Goal: Task Accomplishment & Management: Manage account settings

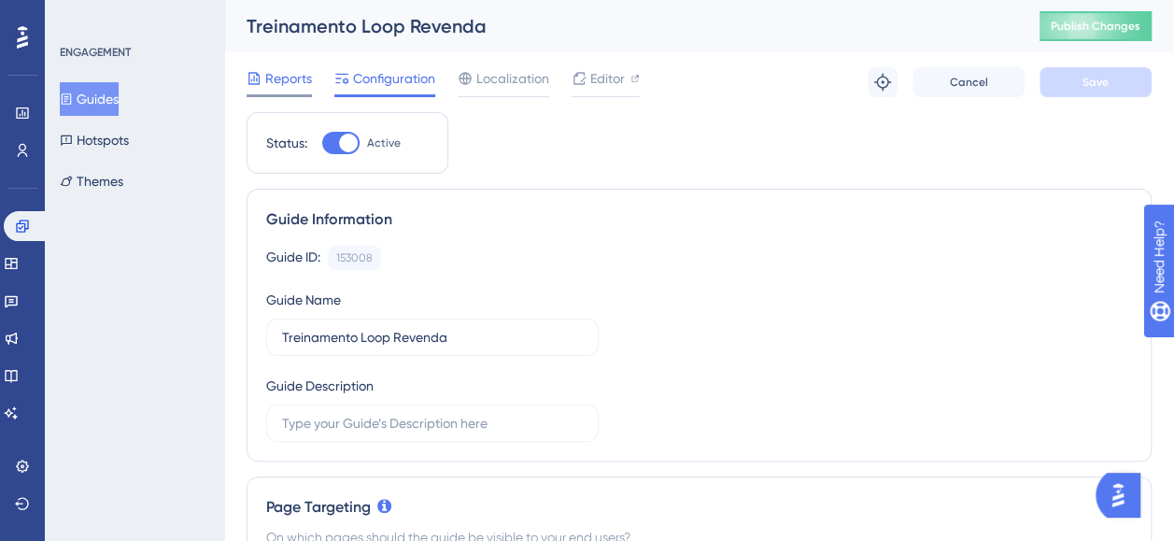
click at [294, 80] on span "Reports" at bounding box center [288, 78] width 47 height 22
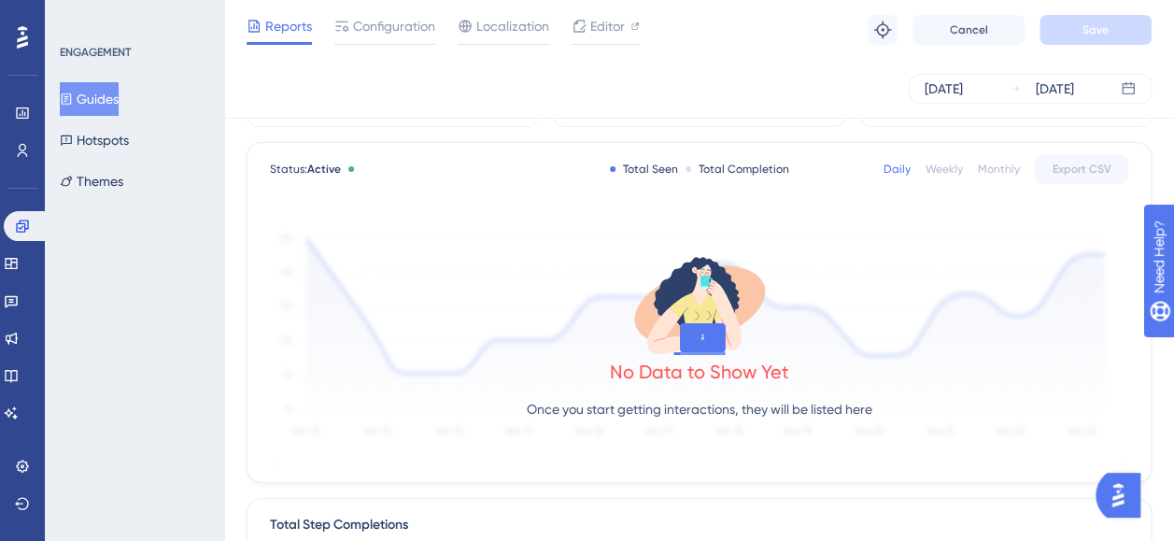
scroll to position [187, 0]
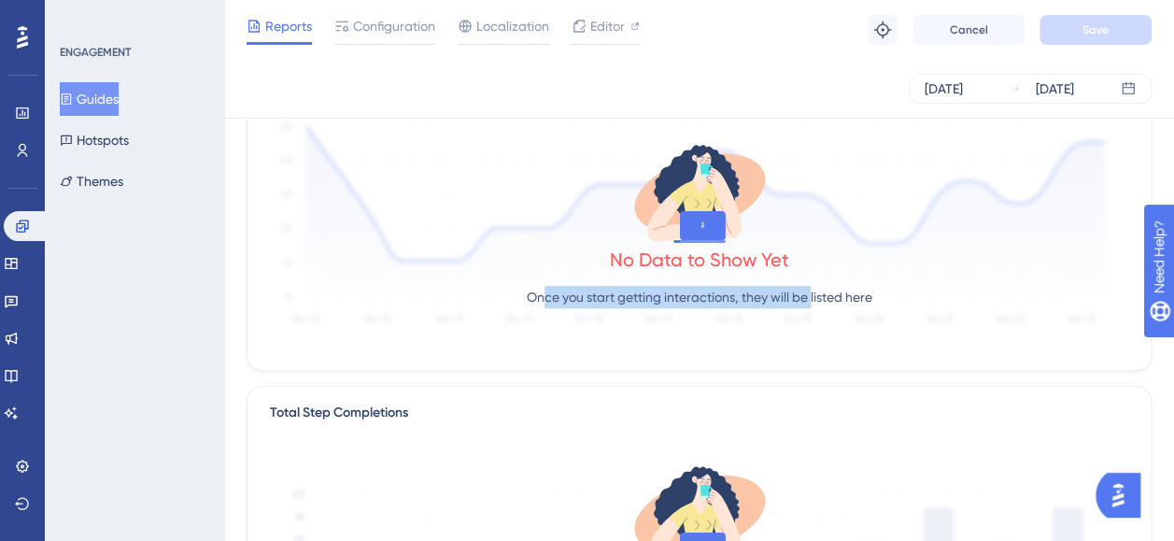
drag, startPoint x: 540, startPoint y: 294, endPoint x: 812, endPoint y: 296, distance: 271.9
click at [812, 296] on p "Once you start getting interactions, they will be listed here" at bounding box center [700, 297] width 346 height 22
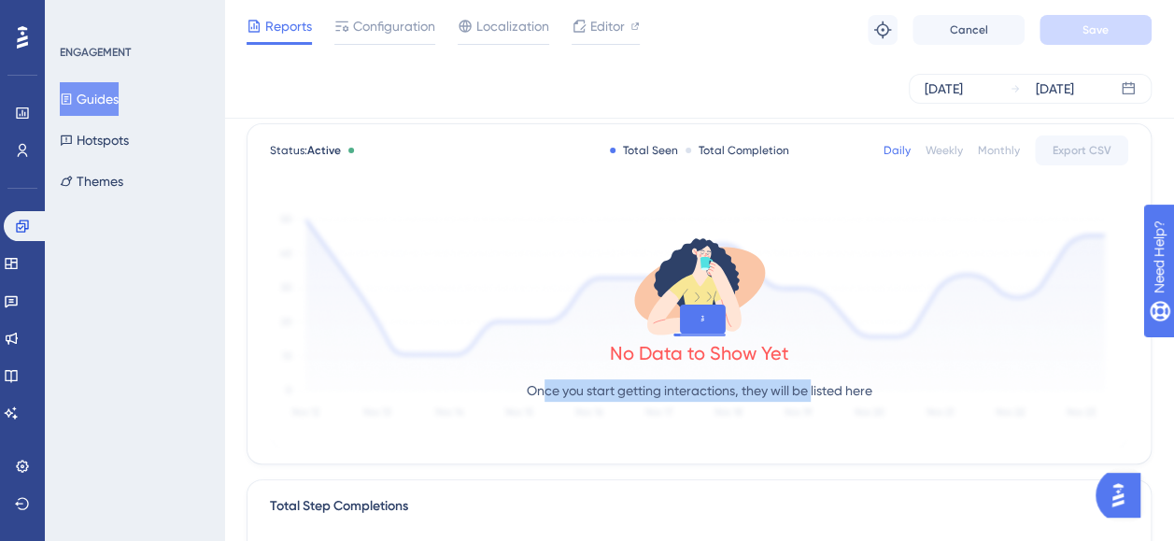
scroll to position [0, 0]
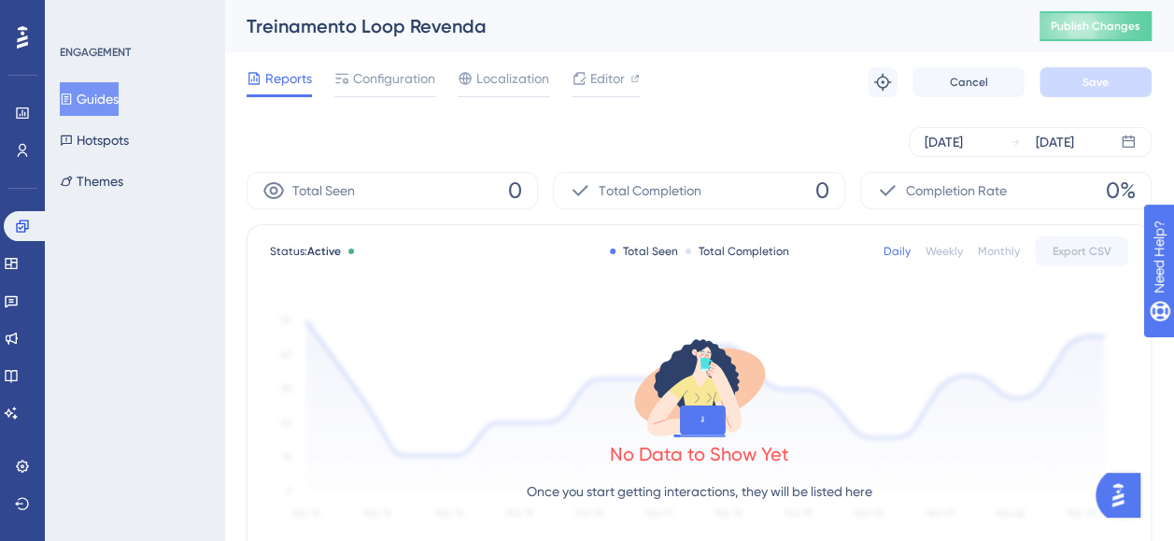
click at [264, 190] on icon at bounding box center [273, 190] width 21 height 17
click at [277, 190] on icon at bounding box center [273, 190] width 21 height 17
click at [400, 86] on span "Configuration" at bounding box center [394, 78] width 82 height 22
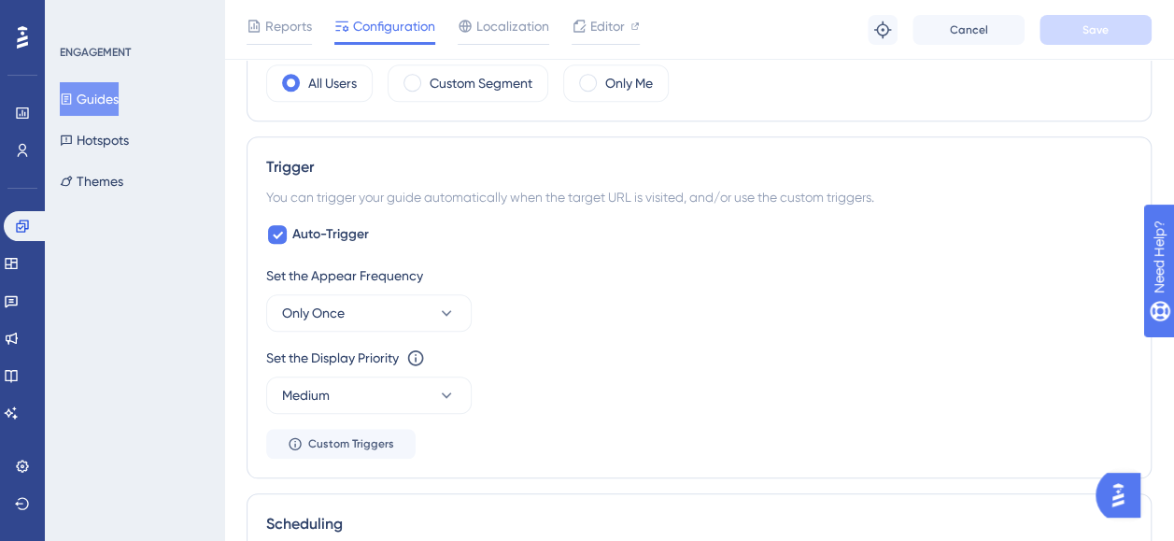
scroll to position [841, 0]
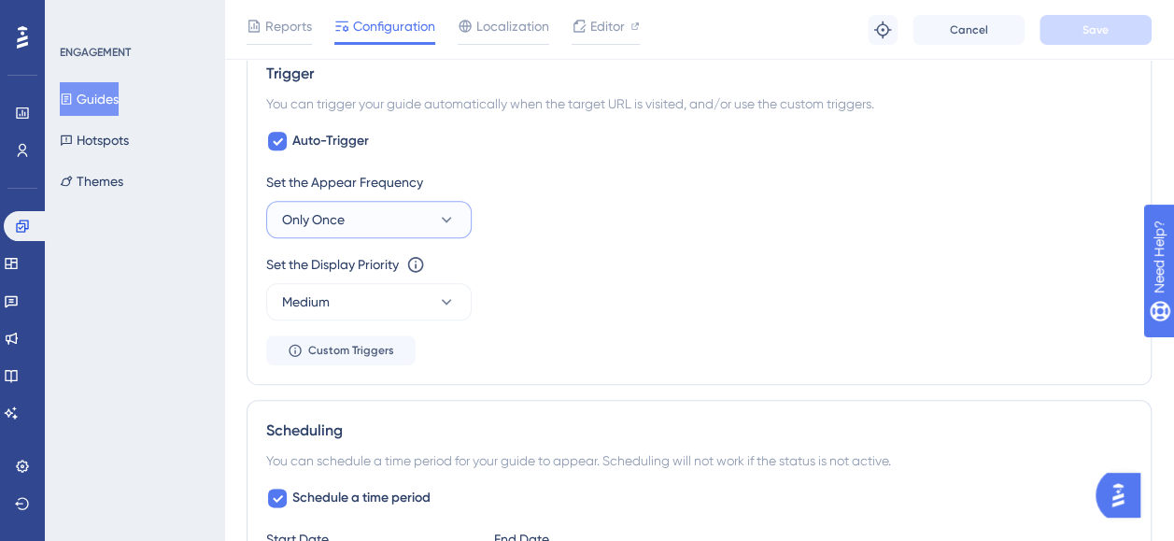
click at [444, 210] on icon at bounding box center [446, 219] width 19 height 19
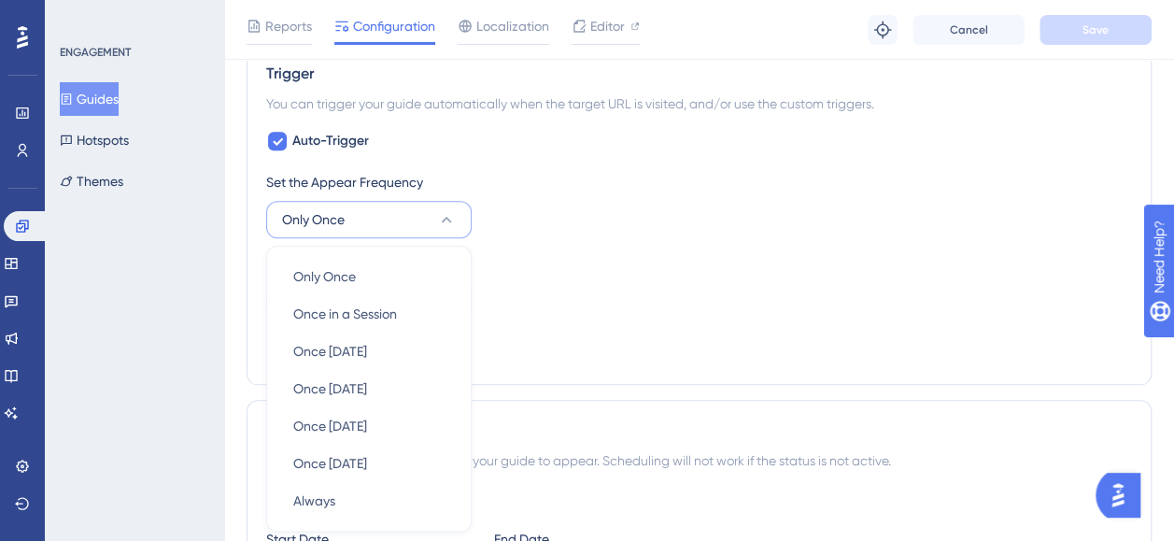
scroll to position [955, 0]
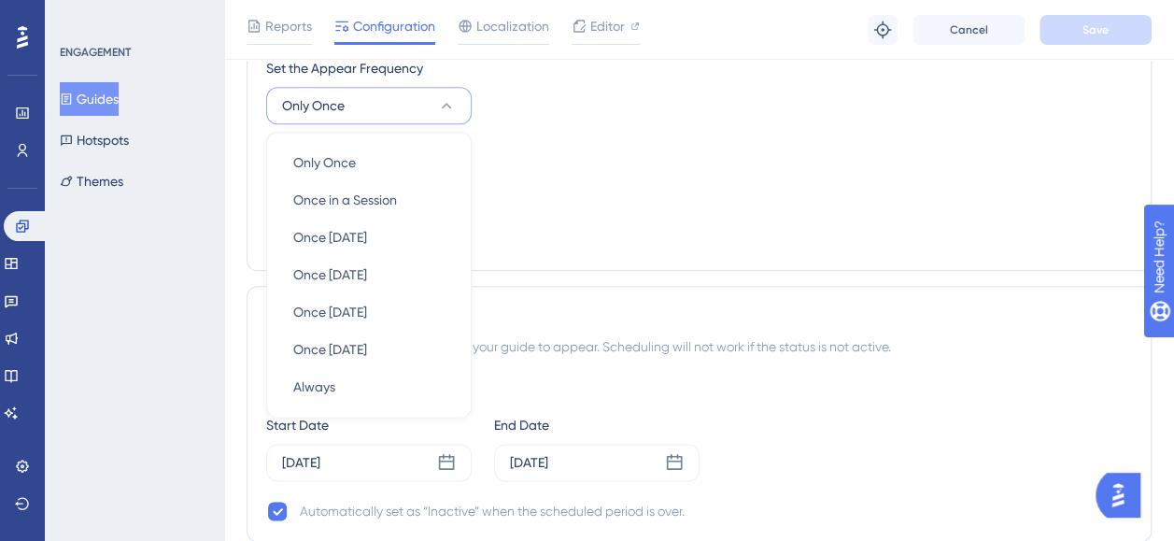
click at [752, 81] on div "Set the Appear Frequency Only Once Only Once Only Once Once in a Session Once i…" at bounding box center [699, 90] width 866 height 67
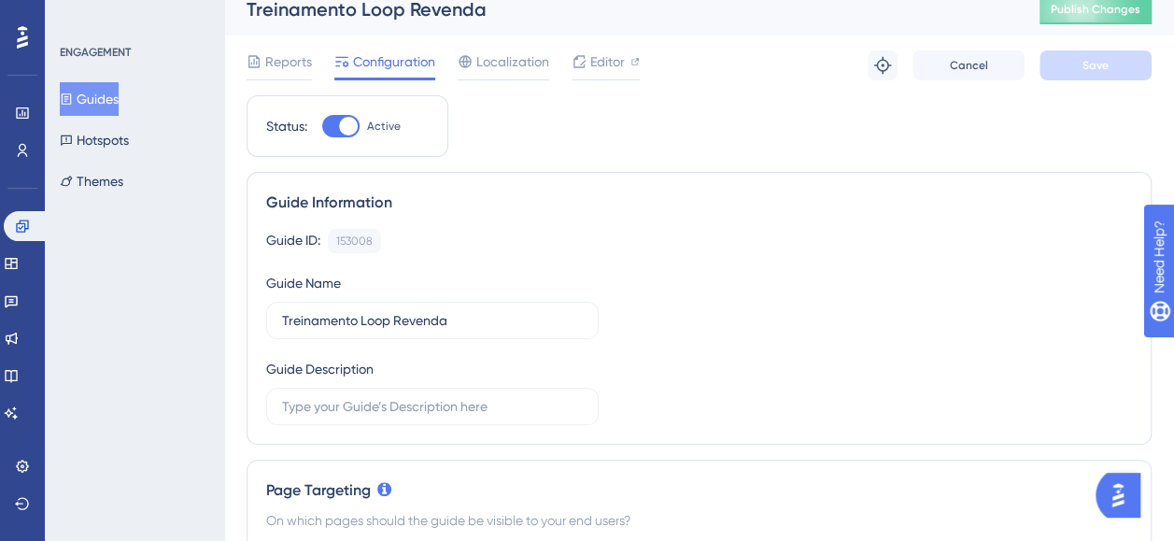
scroll to position [0, 0]
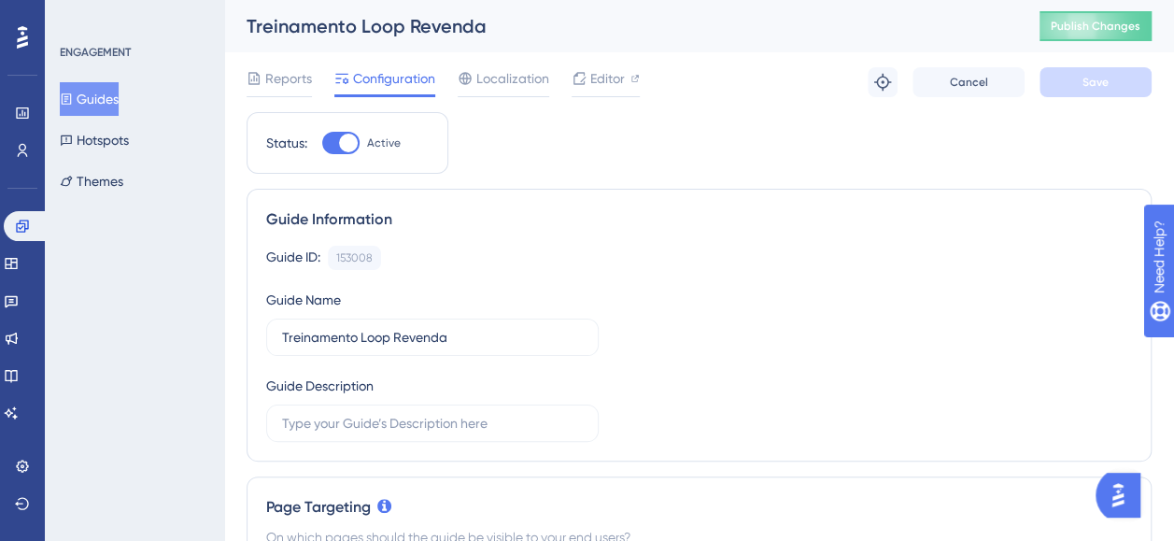
click at [796, 397] on div "Guide ID: 153008 Copy Guide Name Treinamento Loop Revenda Guide Description" at bounding box center [699, 344] width 866 height 196
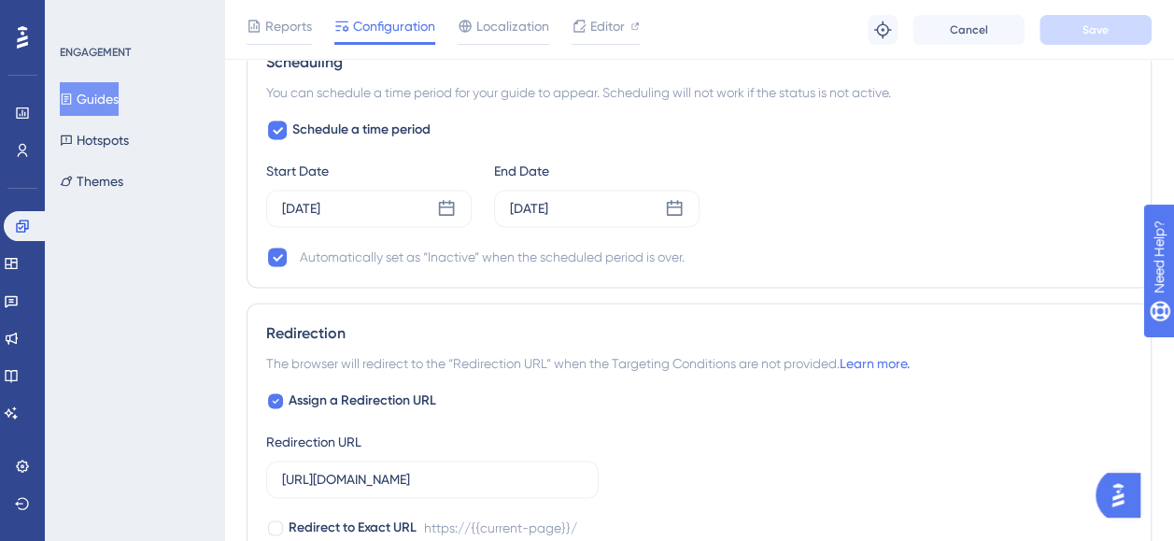
scroll to position [1308, 0]
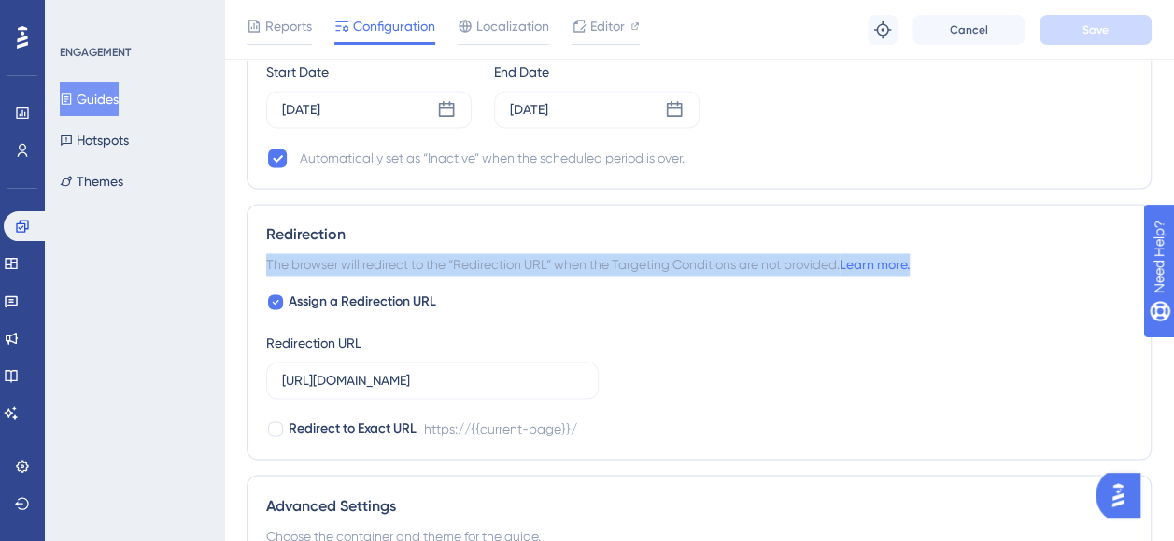
drag, startPoint x: 734, startPoint y: 260, endPoint x: 245, endPoint y: 270, distance: 489.7
copy span "The browser will redirect to the “Redirection URL” when the Targeting Condition…"
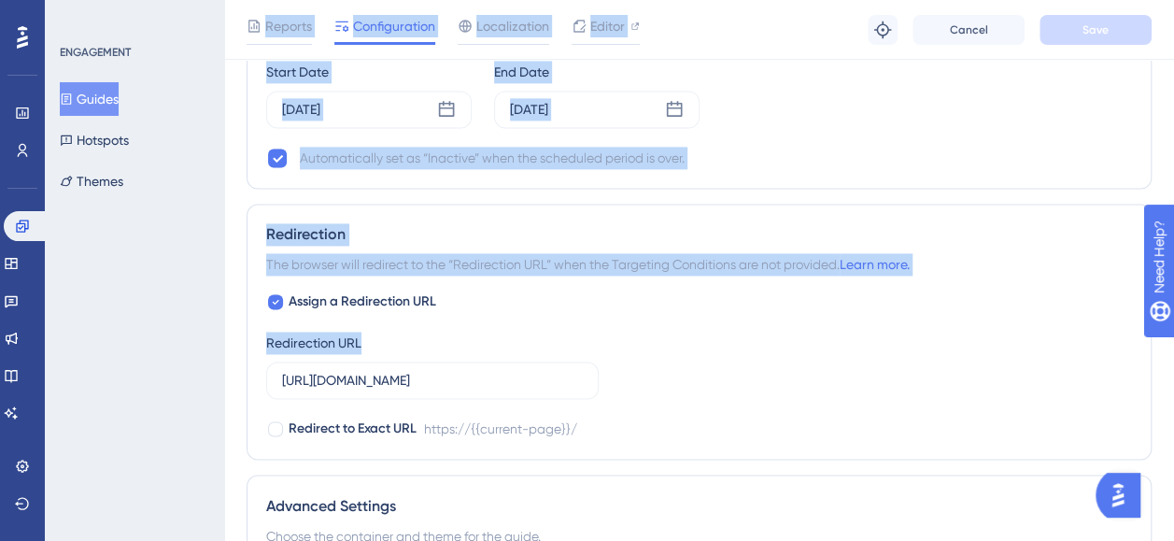
drag, startPoint x: 329, startPoint y: 304, endPoint x: 192, endPoint y: 273, distance: 139.8
drag, startPoint x: 192, startPoint y: 273, endPoint x: 263, endPoint y: 291, distance: 72.5
click at [263, 291] on div "Redirection The browser will redirect to the “Redirection URL” when the Targeti…" at bounding box center [699, 332] width 905 height 256
click at [465, 303] on div "Assign a Redirection URL Redirection URL https://www.cockpit.com.br/ Redirect t…" at bounding box center [699, 365] width 866 height 149
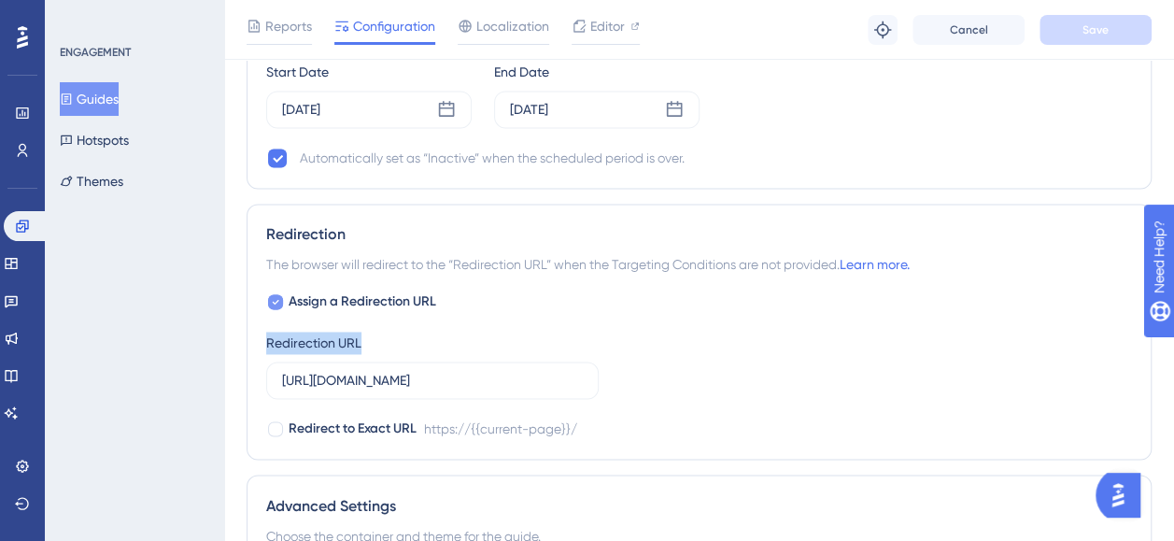
drag, startPoint x: 494, startPoint y: 287, endPoint x: 291, endPoint y: 288, distance: 202.7
click at [291, 291] on div "Assign a Redirection URL Redirection URL https://www.cockpit.com.br/ Redirect t…" at bounding box center [699, 365] width 866 height 149
click at [895, 260] on link "Learn more." at bounding box center [875, 264] width 70 height 15
drag, startPoint x: 441, startPoint y: 302, endPoint x: 389, endPoint y: 334, distance: 61.7
click at [389, 334] on div "Assign a Redirection URL Redirection URL https://www.cockpit.com.br/ Redirect t…" at bounding box center [699, 365] width 866 height 149
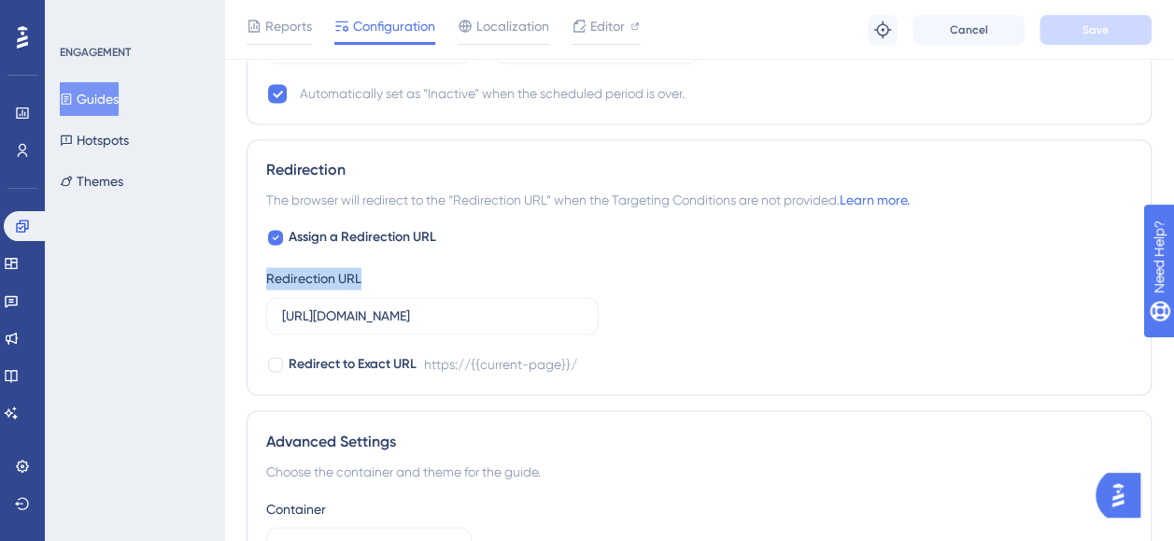
scroll to position [1401, 0]
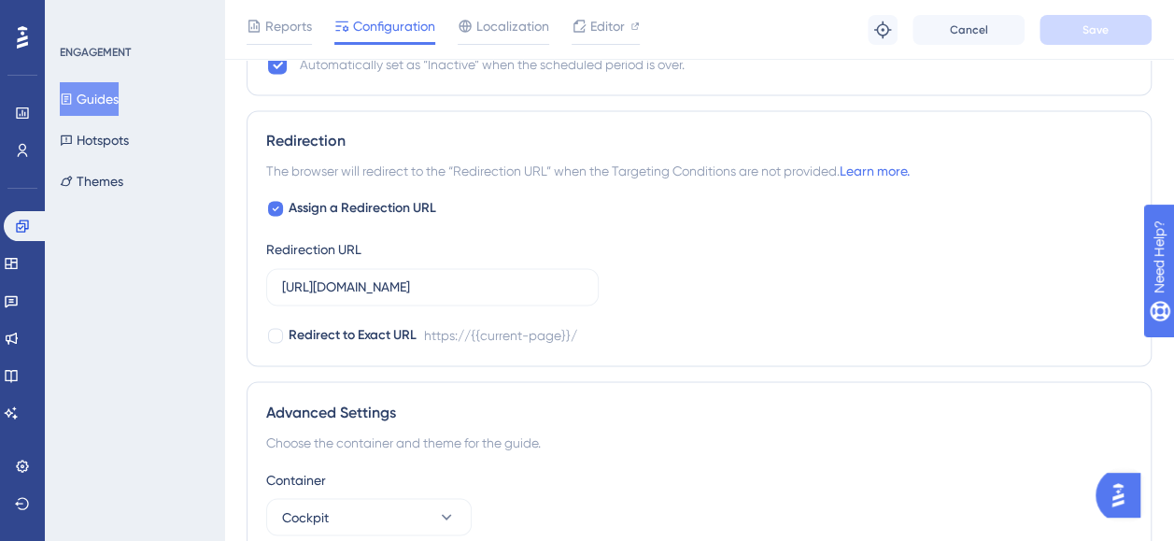
click at [751, 282] on div "Assign a Redirection URL Redirection URL https://www.cockpit.com.br/ Redirect t…" at bounding box center [699, 271] width 866 height 149
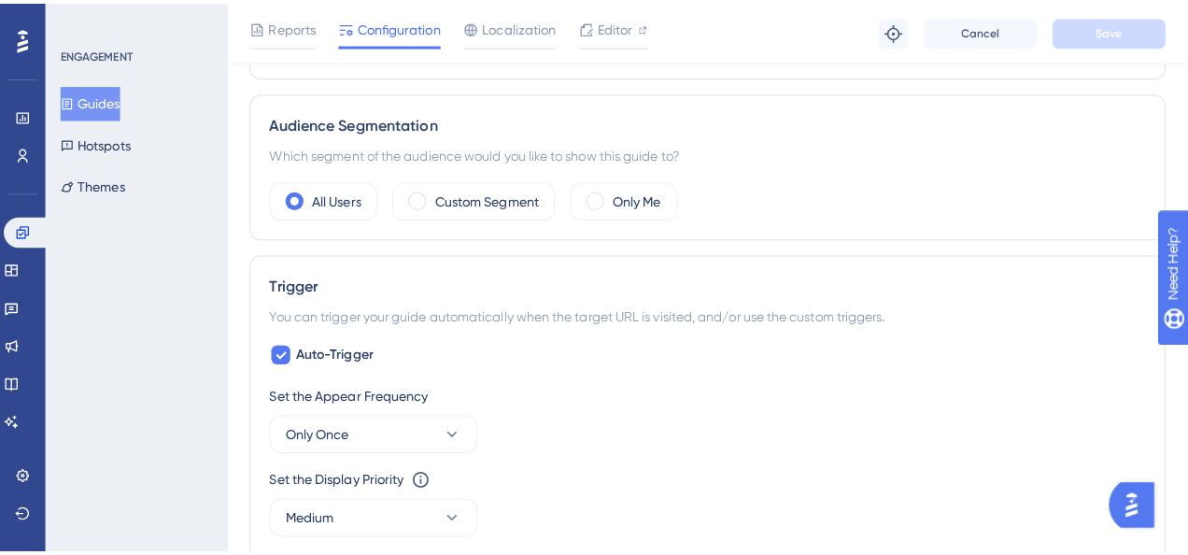
scroll to position [262, 0]
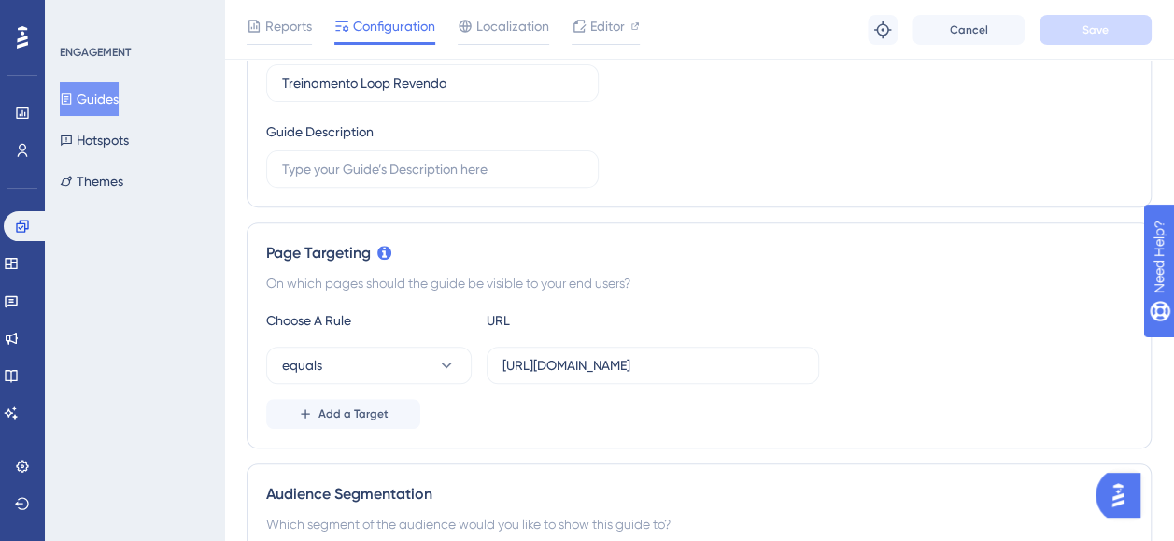
click at [178, 463] on div "ENGAGEMENT Guides Hotspots Themes" at bounding box center [134, 270] width 179 height 541
click at [26, 496] on icon at bounding box center [22, 503] width 15 height 15
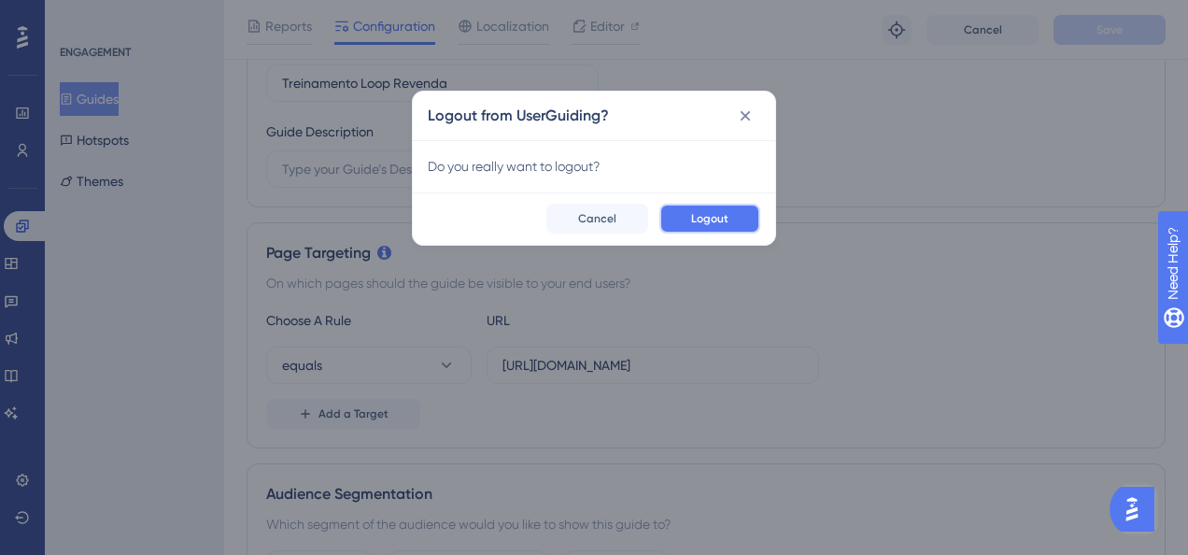
click at [701, 223] on span "Logout" at bounding box center [709, 218] width 37 height 15
